Goal: Entertainment & Leisure: Consume media (video, audio)

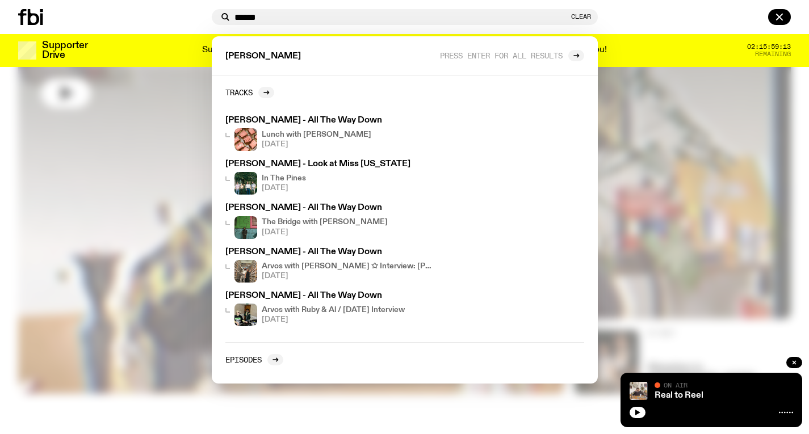
scroll to position [437, 0]
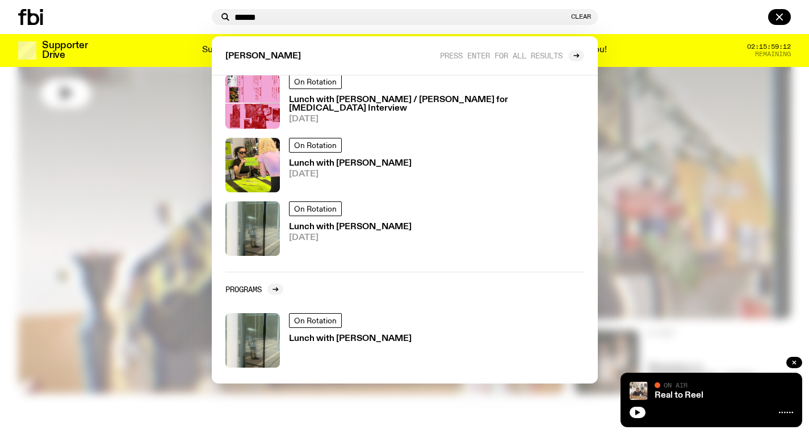
click at [681, 113] on div at bounding box center [404, 217] width 809 height 434
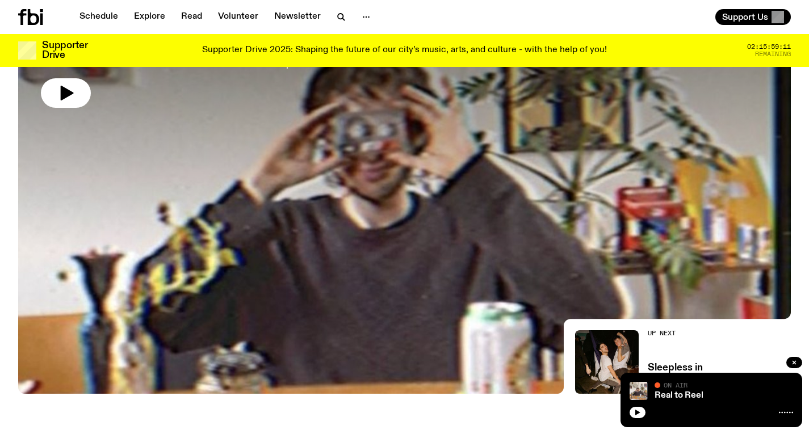
click at [23, 14] on icon at bounding box center [22, 17] width 8 height 16
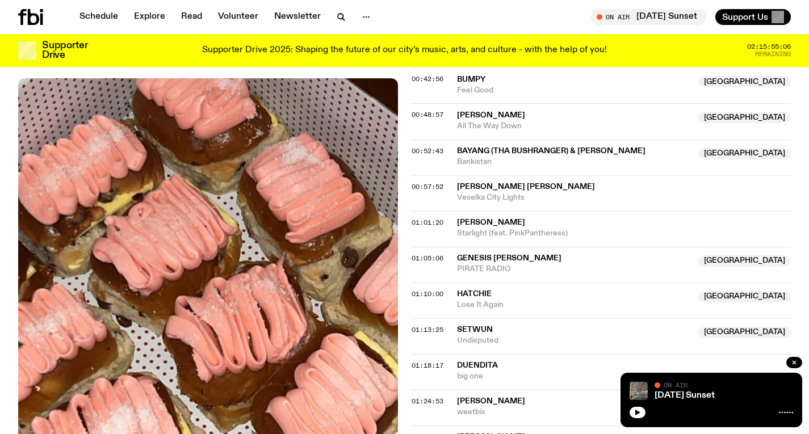
scroll to position [748, 0]
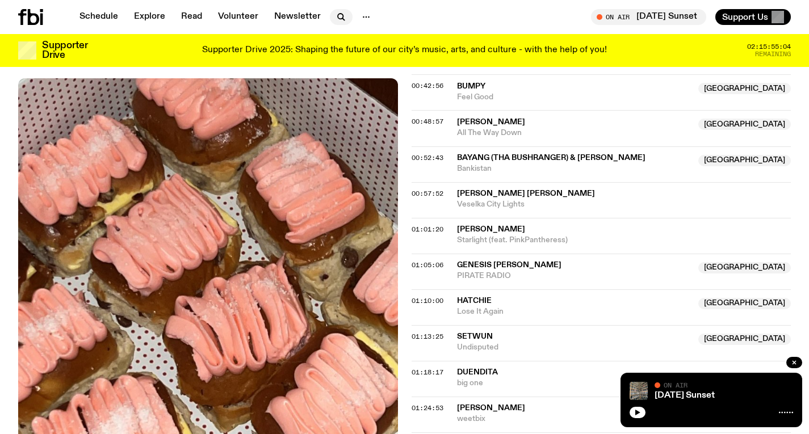
click at [342, 22] on icon "button" at bounding box center [341, 17] width 14 height 14
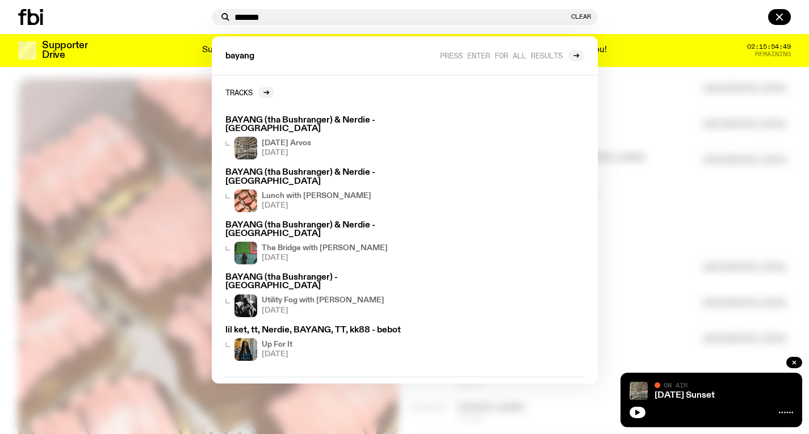
type input "******"
click at [665, 95] on div at bounding box center [404, 217] width 809 height 434
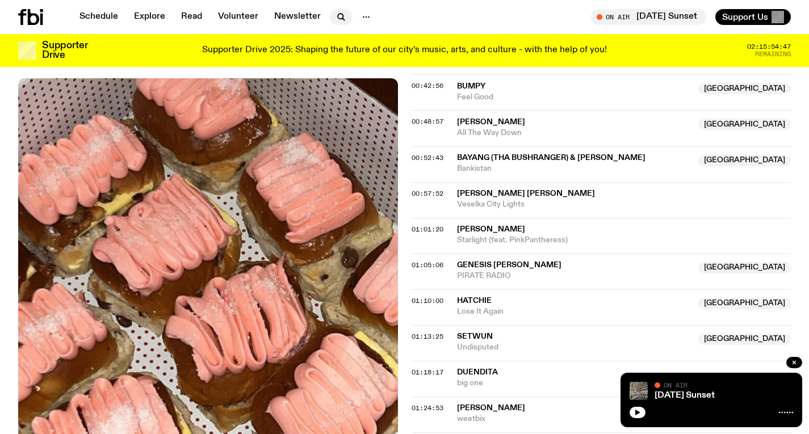
click at [335, 16] on icon "button" at bounding box center [341, 17] width 14 height 14
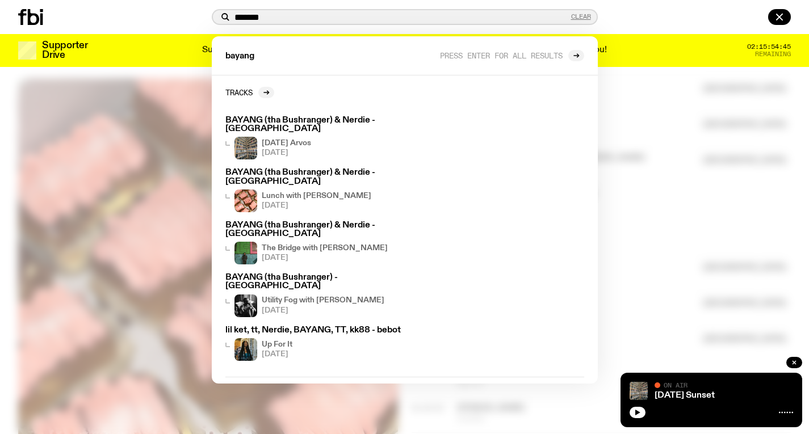
click at [576, 16] on button "Clear" at bounding box center [581, 17] width 20 height 6
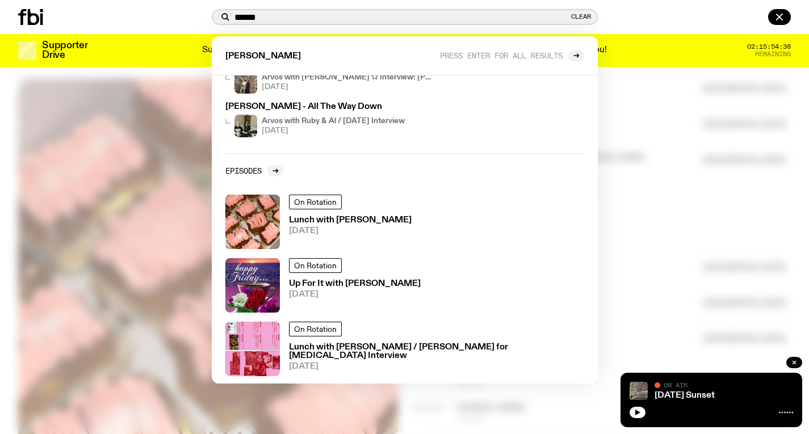
scroll to position [191, 0]
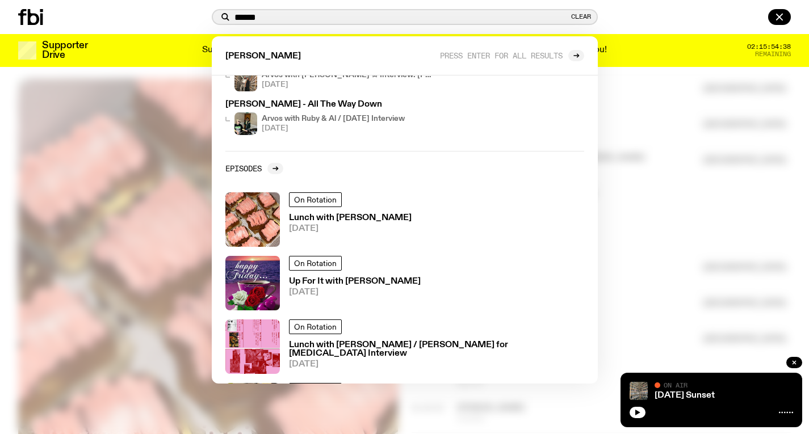
type input "******"
click at [607, 140] on div at bounding box center [404, 217] width 809 height 434
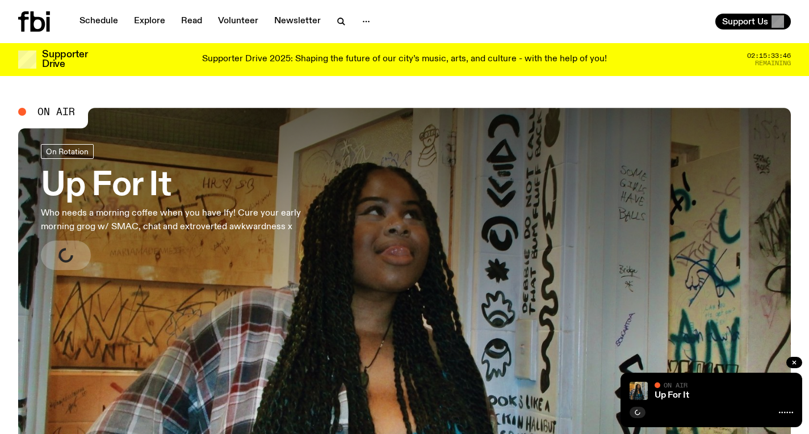
click at [202, 164] on link "Up For It Who needs a morning coffee when you have Ify! Cure your early morning…" at bounding box center [186, 207] width 291 height 126
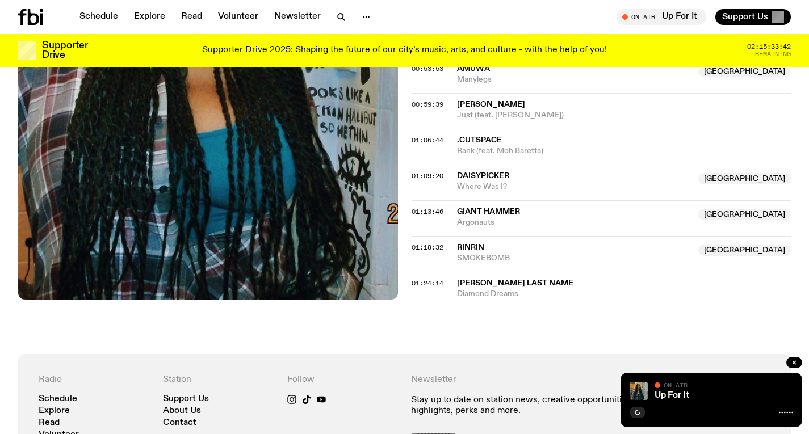
scroll to position [770, 0]
